Goal: Transaction & Acquisition: Download file/media

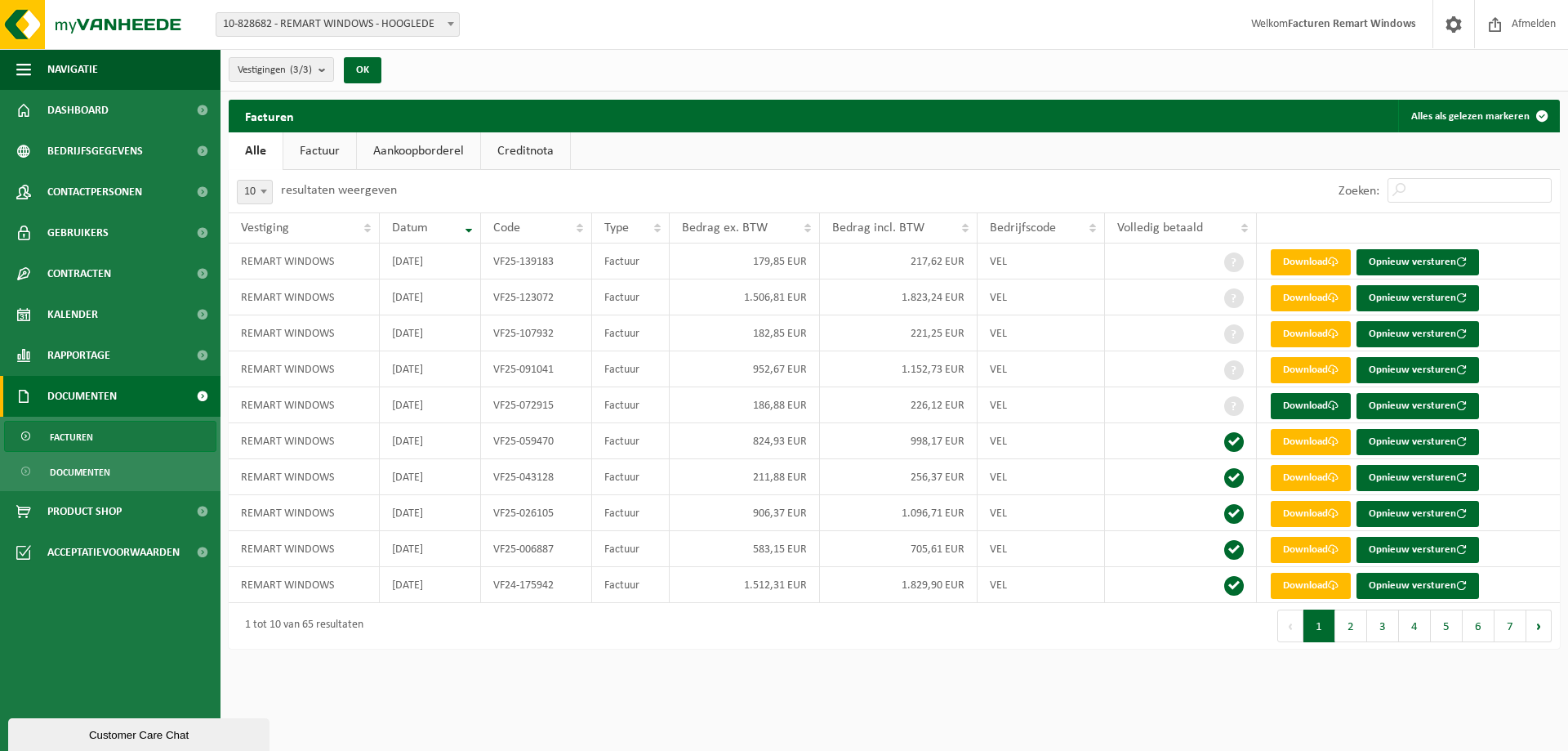
click at [268, 26] on span "10-828682 - REMART WINDOWS - HOOGLEDE" at bounding box center [337, 25] width 242 height 23
click at [100, 109] on span "Dashboard" at bounding box center [77, 110] width 61 height 41
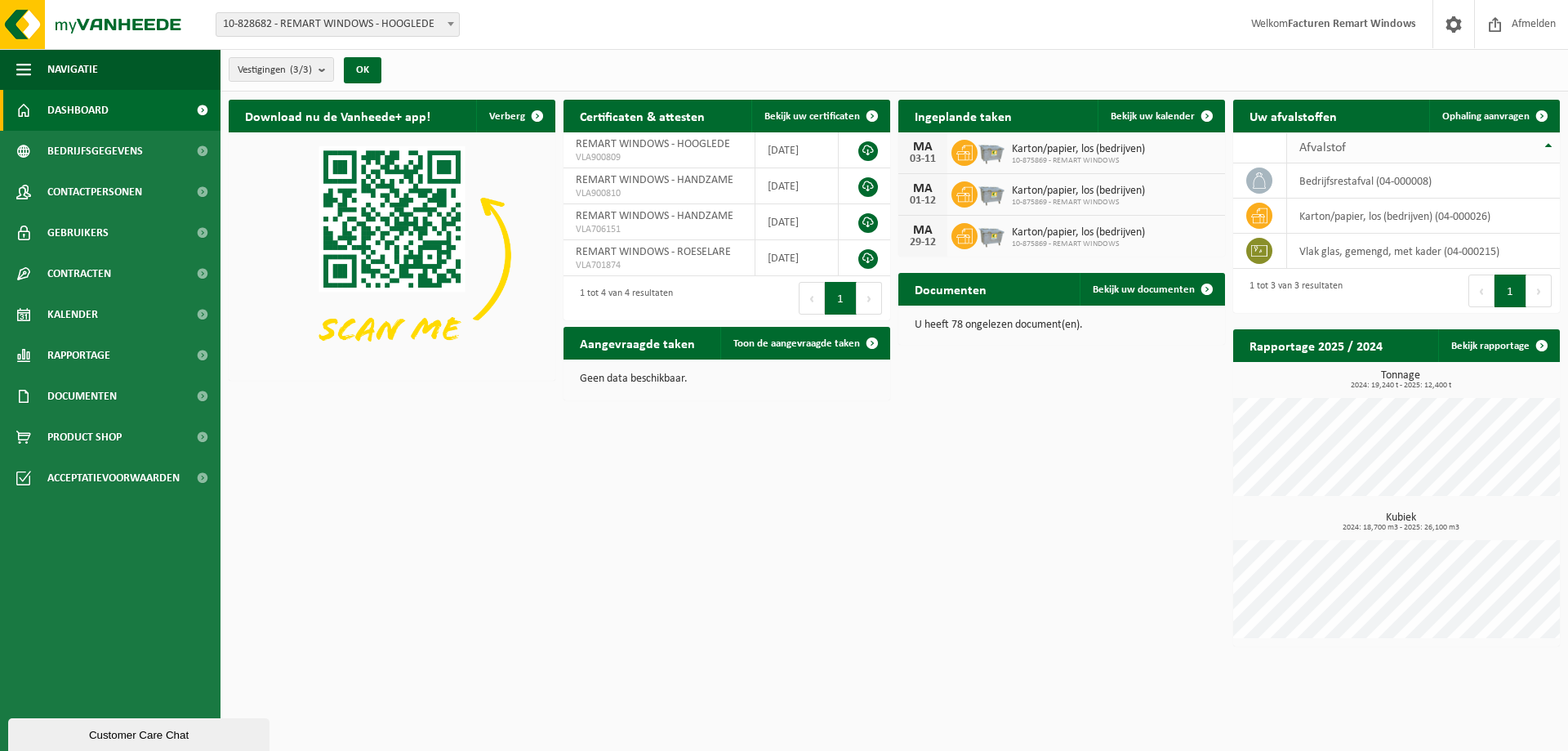
click at [1322, 146] on span "Afvalstof" at bounding box center [1323, 148] width 46 height 14
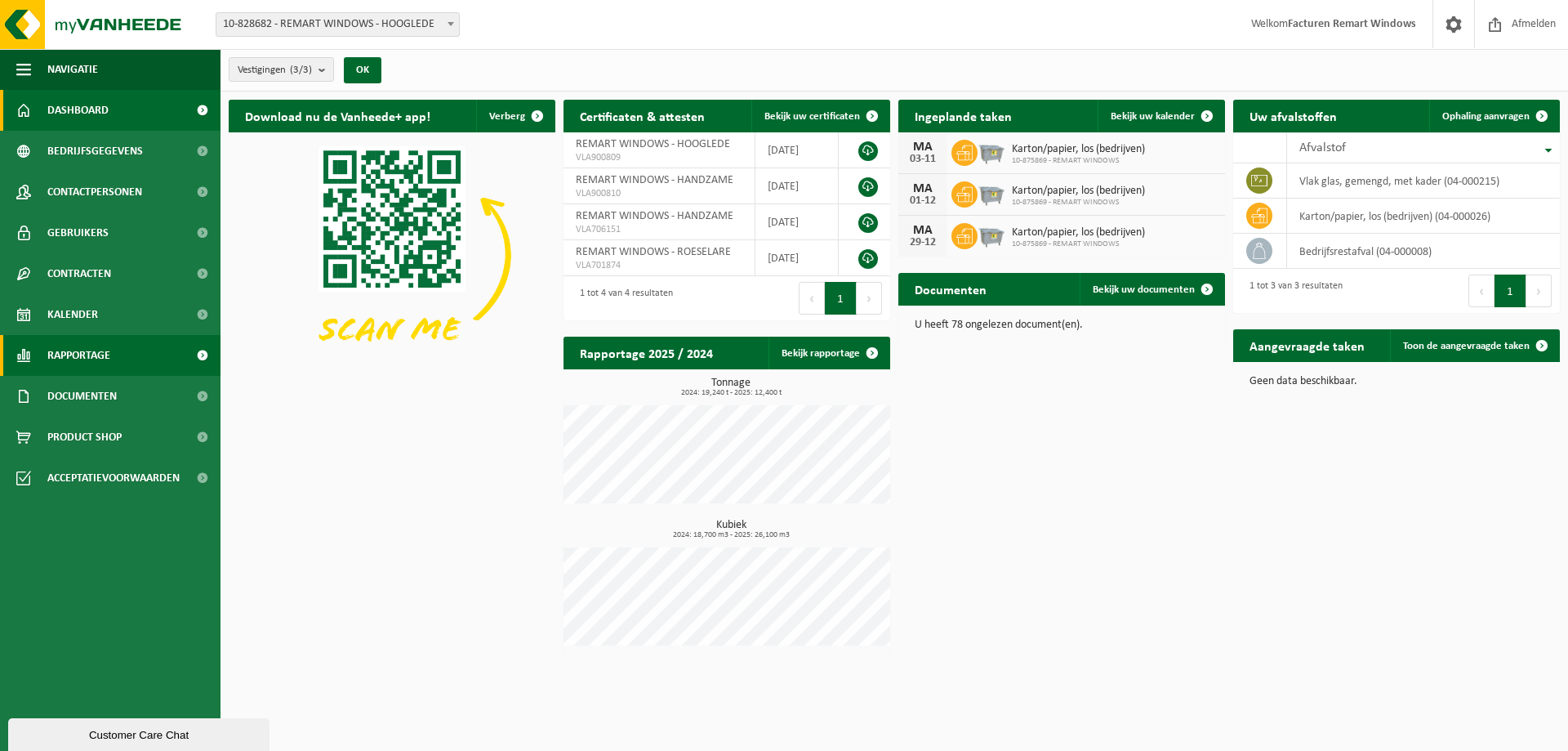
click at [85, 346] on span "Rapportage" at bounding box center [78, 356] width 63 height 41
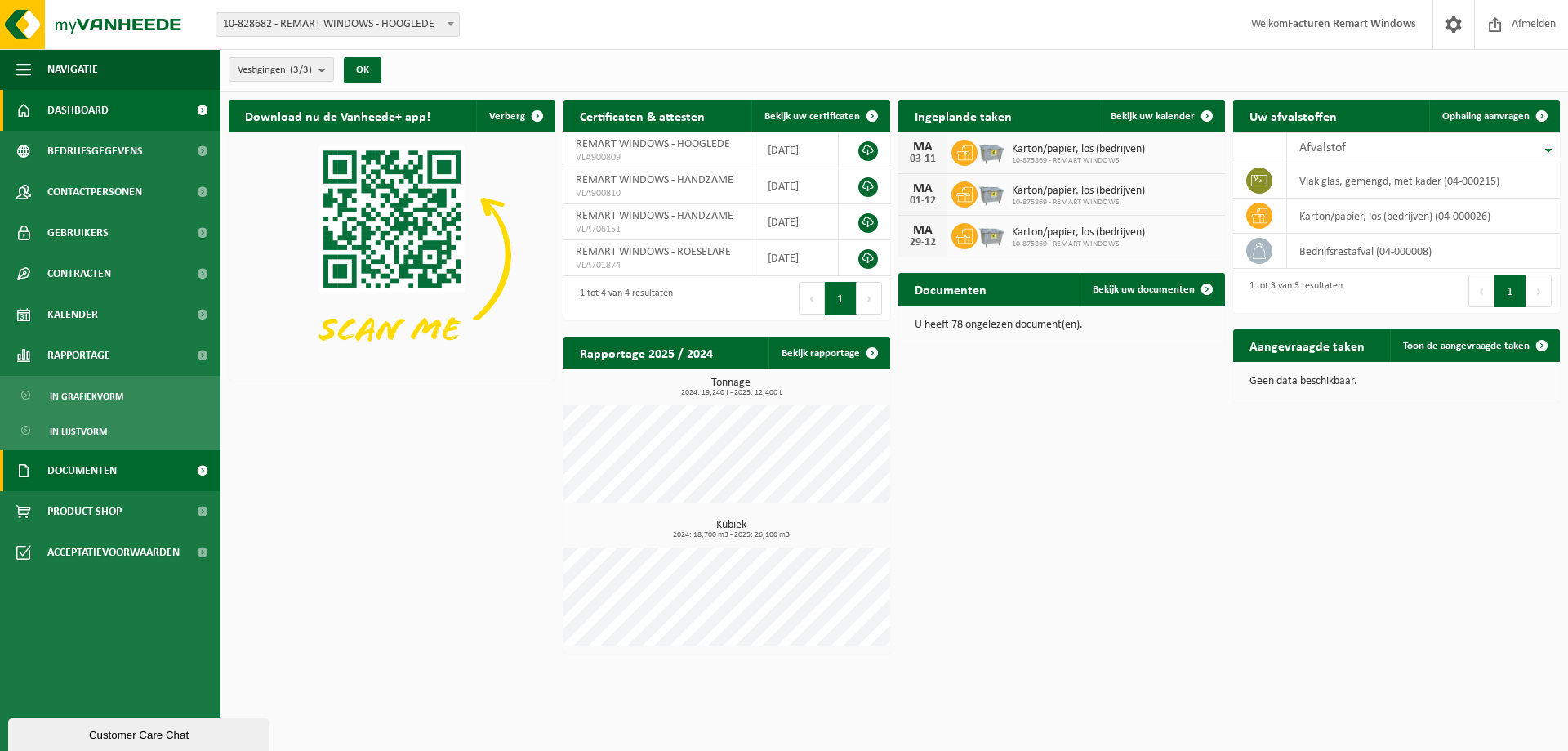
click at [66, 466] on span "Documenten" at bounding box center [82, 471] width 70 height 41
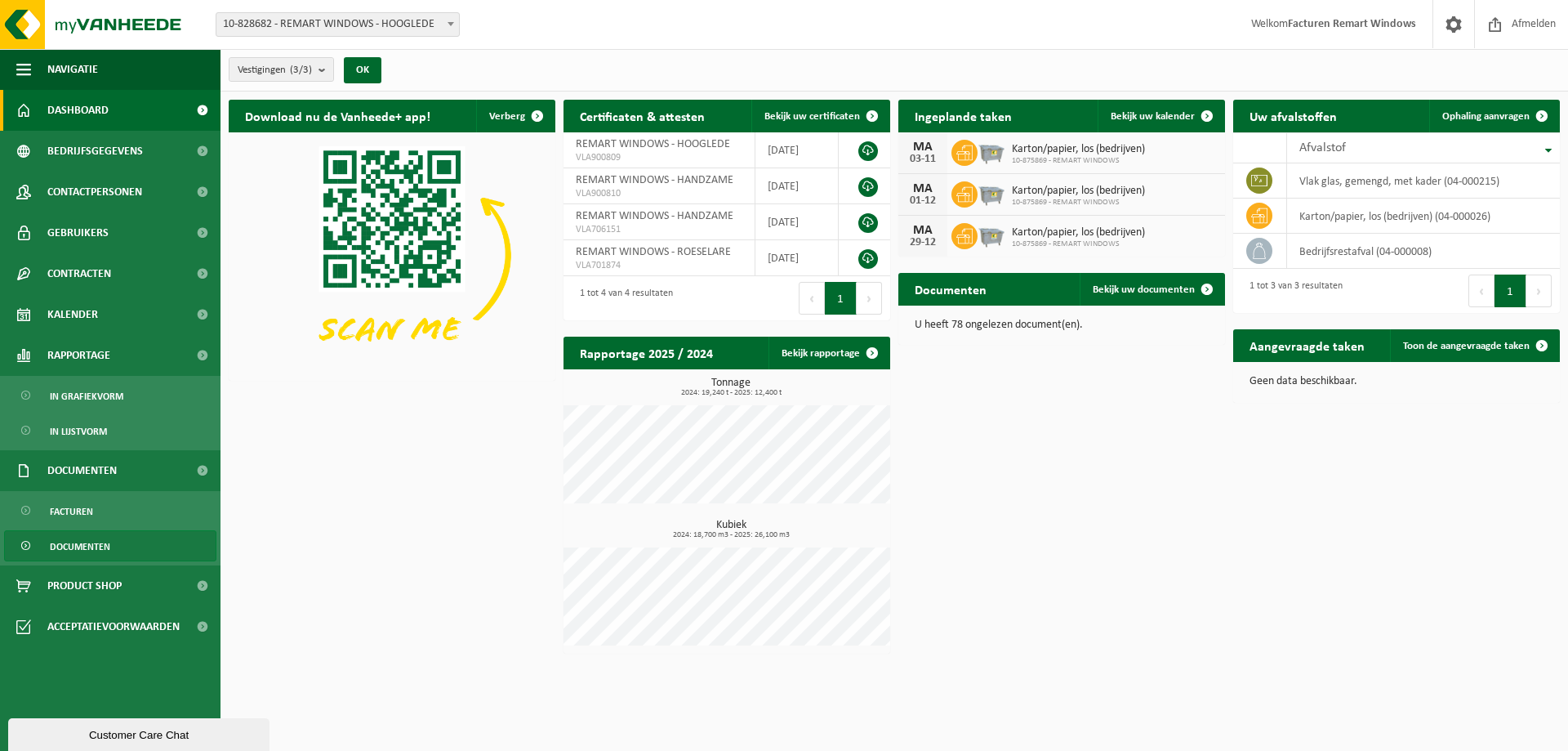
click at [57, 551] on span "Documenten" at bounding box center [80, 546] width 61 height 31
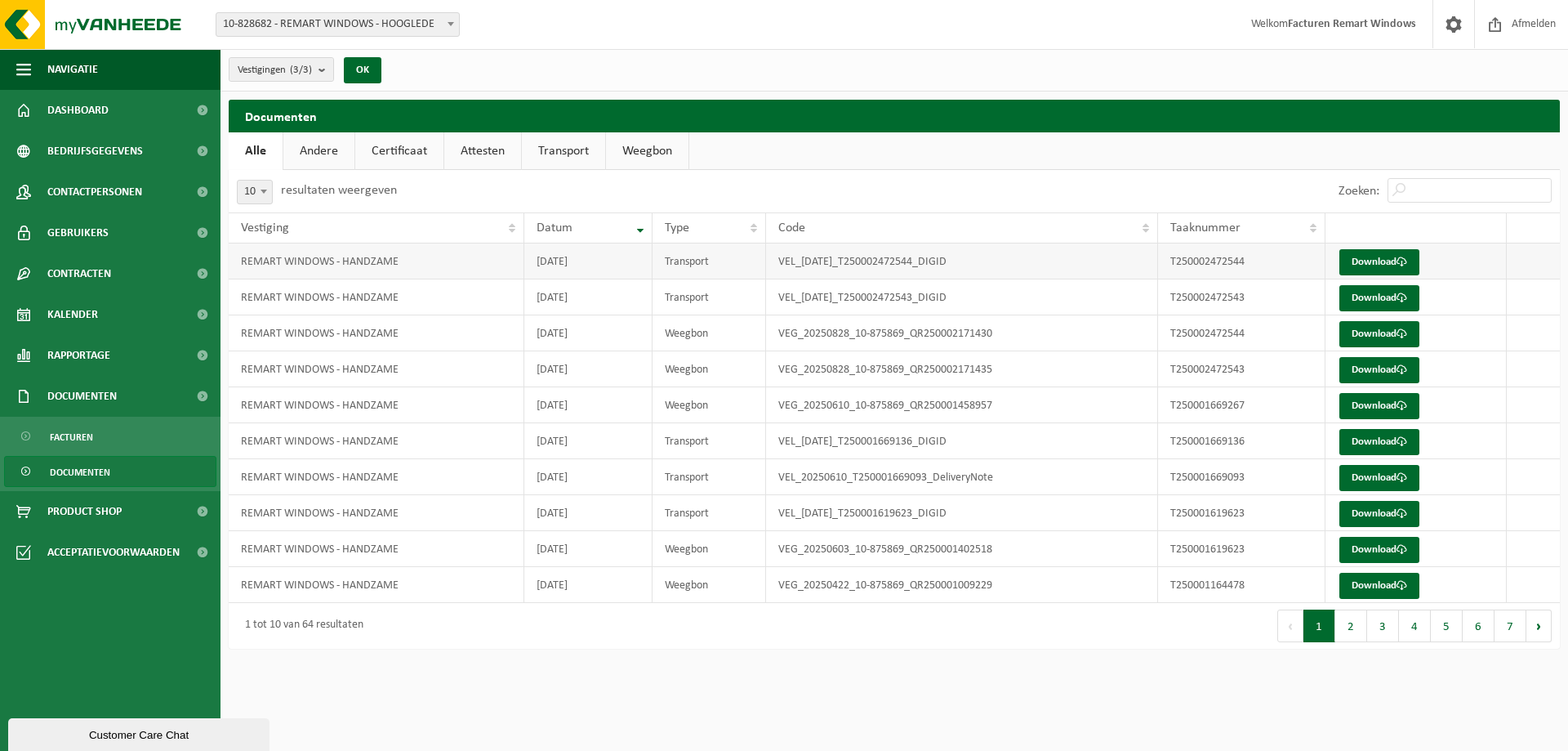
click at [683, 269] on td "Transport" at bounding box center [708, 261] width 113 height 36
click at [119, 471] on link "Documenten" at bounding box center [110, 472] width 213 height 31
click at [69, 436] on span "Facturen" at bounding box center [71, 437] width 43 height 31
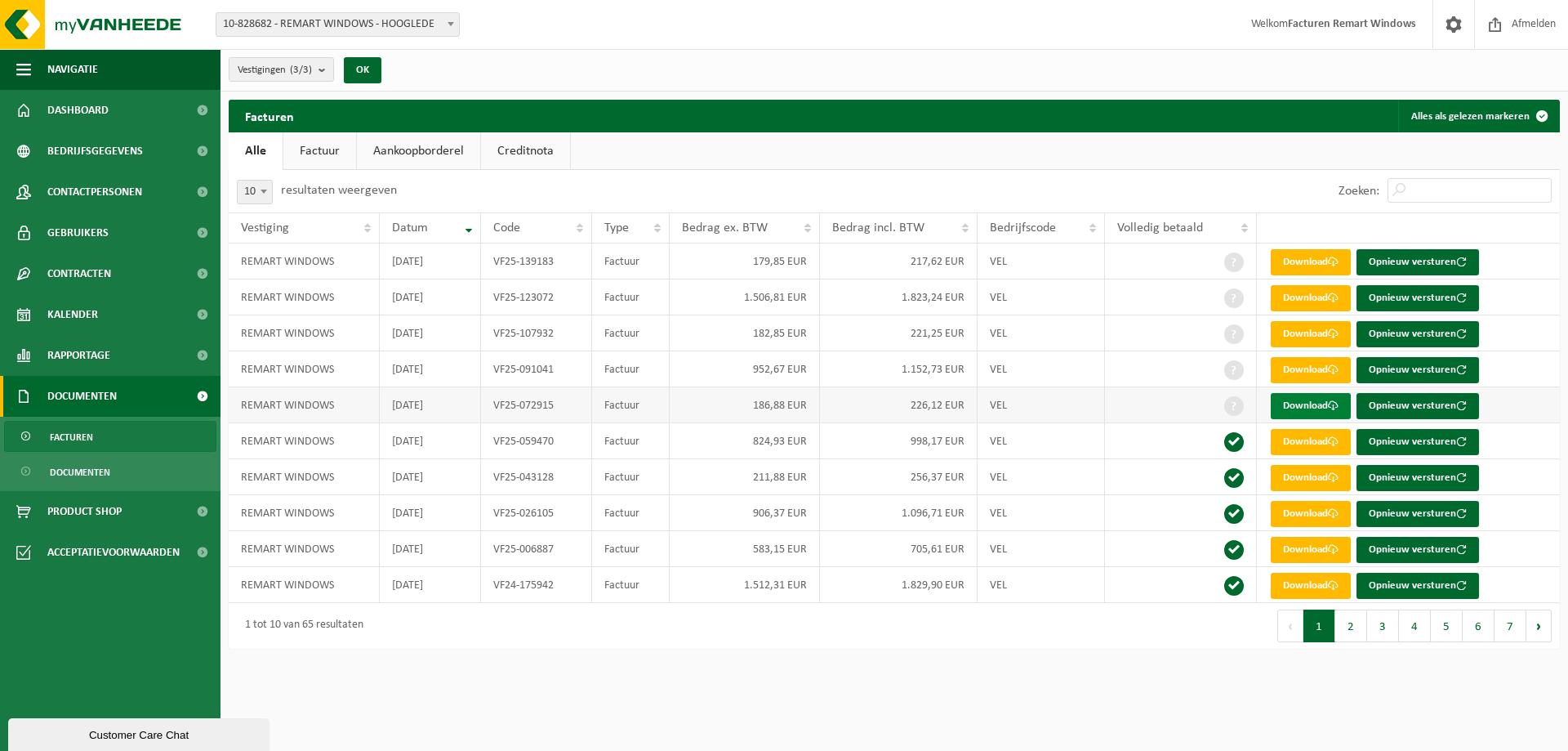
click at [1304, 406] on link "Download" at bounding box center [1310, 406] width 80 height 26
click at [1295, 363] on link "Download" at bounding box center [1310, 369] width 80 height 26
click at [1318, 337] on link "Download" at bounding box center [1310, 333] width 80 height 26
click at [1309, 303] on link "Download" at bounding box center [1310, 298] width 80 height 26
click at [1321, 257] on link "Download" at bounding box center [1310, 262] width 80 height 26
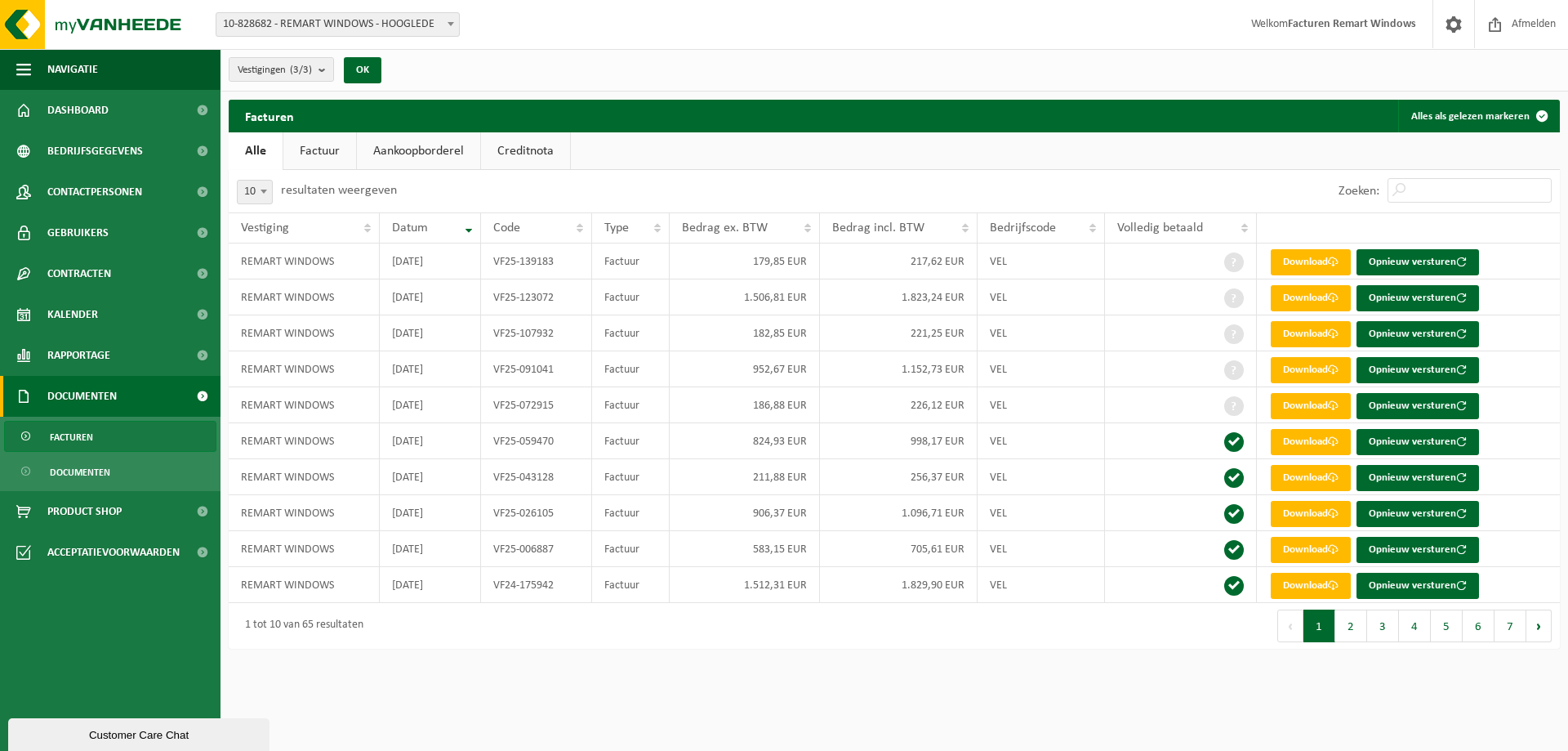
click at [324, 152] on link "Factuur" at bounding box center [319, 151] width 72 height 38
click at [257, 146] on link "Alle" at bounding box center [255, 151] width 53 height 38
